Goal: Use online tool/utility

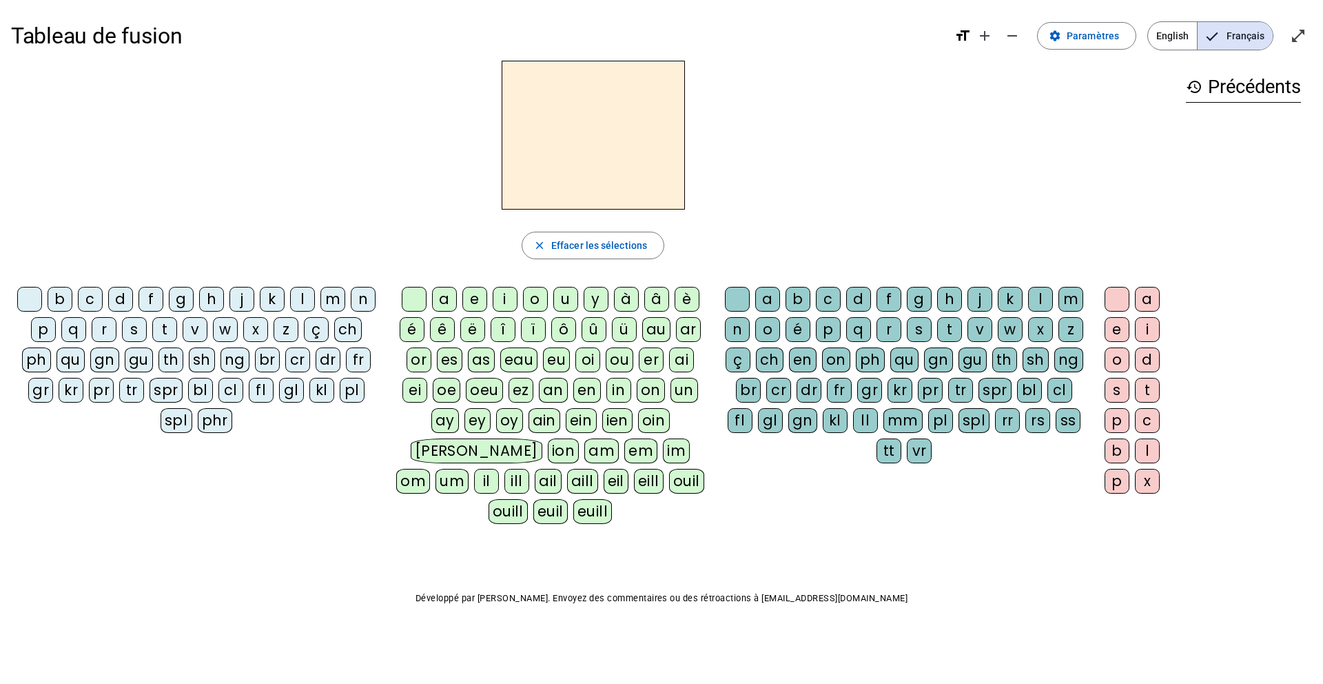
click at [55, 297] on div "b" at bounding box center [60, 299] width 25 height 25
click at [472, 298] on div "e" at bounding box center [474, 299] width 25 height 25
click at [820, 301] on div "c" at bounding box center [828, 299] width 25 height 25
click at [135, 328] on div "s" at bounding box center [134, 329] width 25 height 25
click at [444, 295] on div "a" at bounding box center [444, 299] width 25 height 25
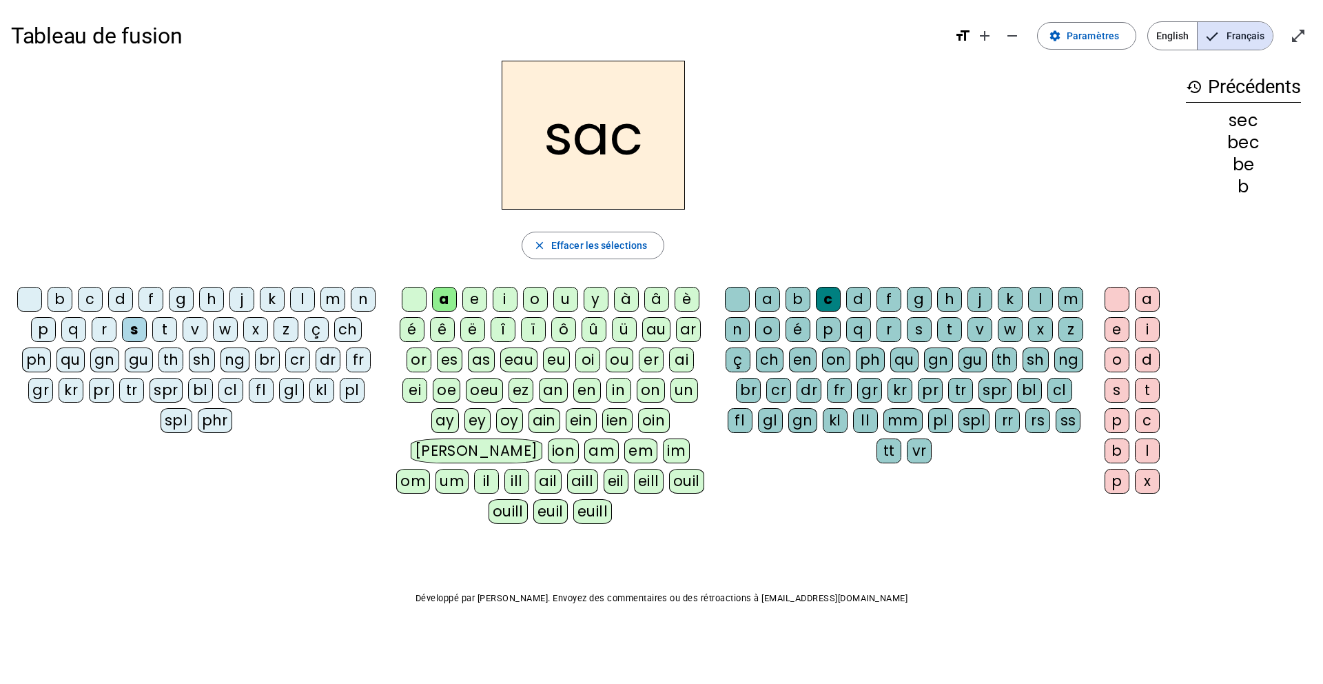
click at [737, 300] on div at bounding box center [737, 299] width 25 height 25
click at [196, 331] on div "v" at bounding box center [195, 329] width 25 height 25
click at [981, 303] on div "l" at bounding box center [1040, 299] width 25 height 25
click at [334, 301] on div "m" at bounding box center [332, 299] width 25 height 25
click at [505, 298] on div "i" at bounding box center [505, 299] width 25 height 25
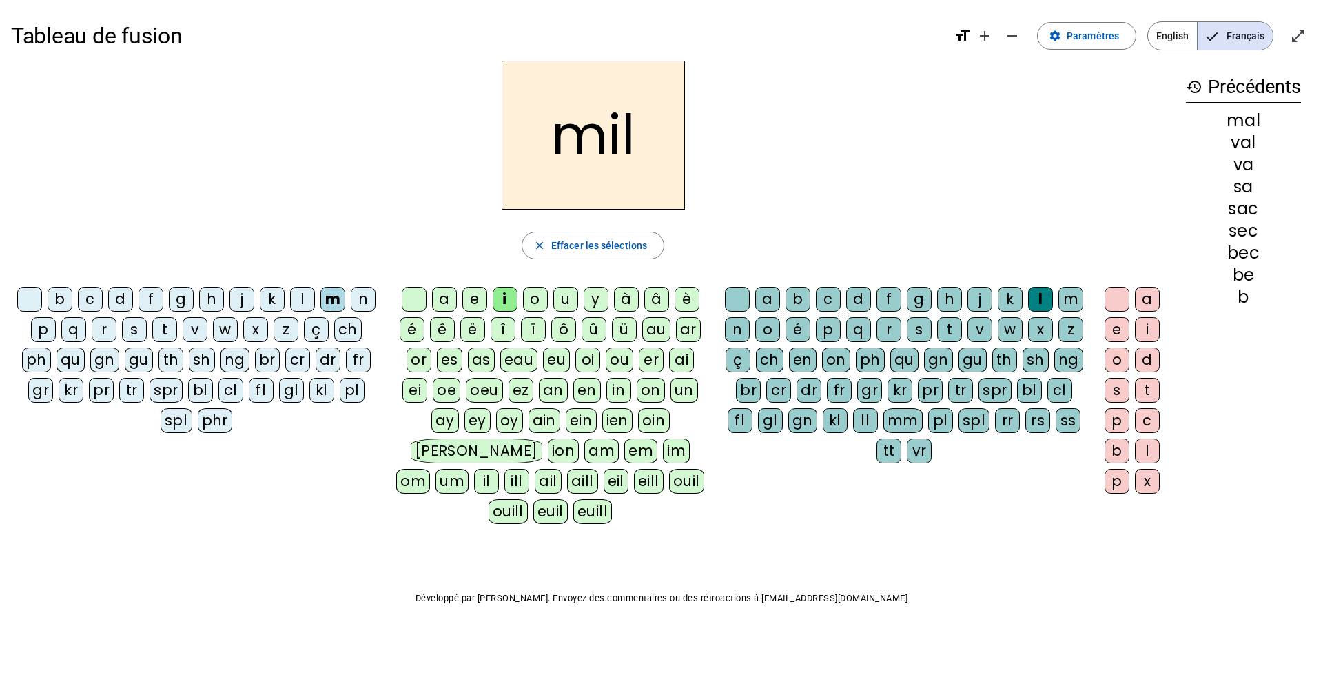
click at [135, 329] on div "s" at bounding box center [134, 329] width 25 height 25
click at [439, 294] on div "a" at bounding box center [444, 299] width 25 height 25
click at [196, 324] on div "v" at bounding box center [195, 329] width 25 height 25
click at [329, 304] on div "m" at bounding box center [332, 299] width 25 height 25
click at [505, 294] on div "i" at bounding box center [505, 299] width 25 height 25
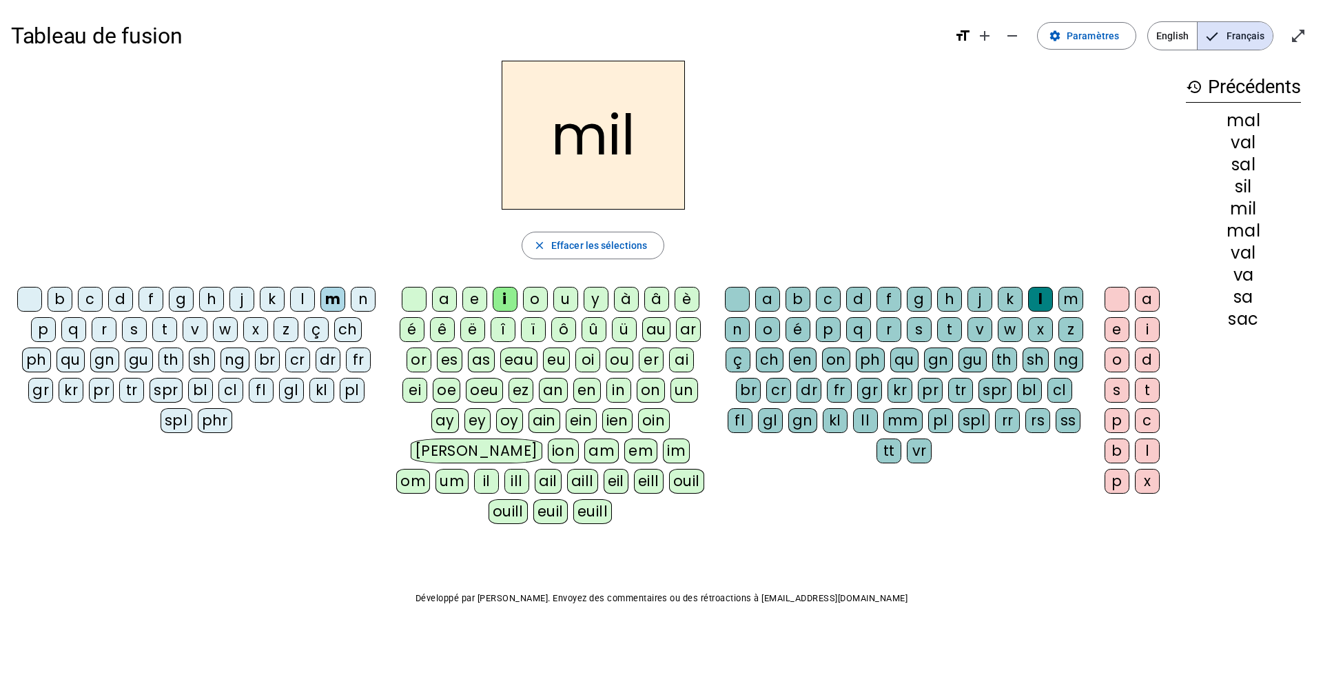
click at [130, 329] on div "s" at bounding box center [134, 329] width 25 height 25
click at [441, 301] on div "a" at bounding box center [444, 299] width 25 height 25
click at [529, 300] on div "o" at bounding box center [535, 299] width 25 height 25
click at [473, 302] on div "e" at bounding box center [474, 299] width 25 height 25
click at [175, 294] on div "g" at bounding box center [181, 299] width 25 height 25
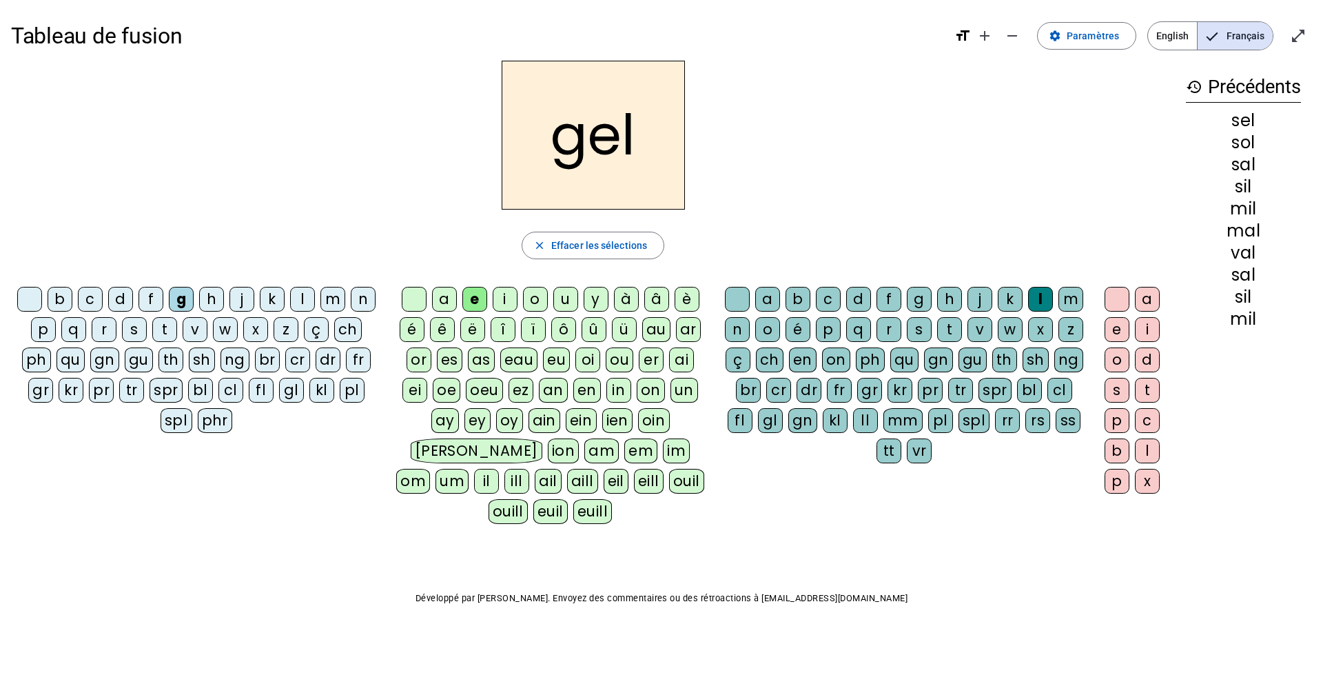
click at [61, 301] on div "b" at bounding box center [60, 299] width 25 height 25
click at [163, 325] on div "t" at bounding box center [164, 329] width 25 height 25
